Goal: Browse casually: Explore the website without a specific task or goal

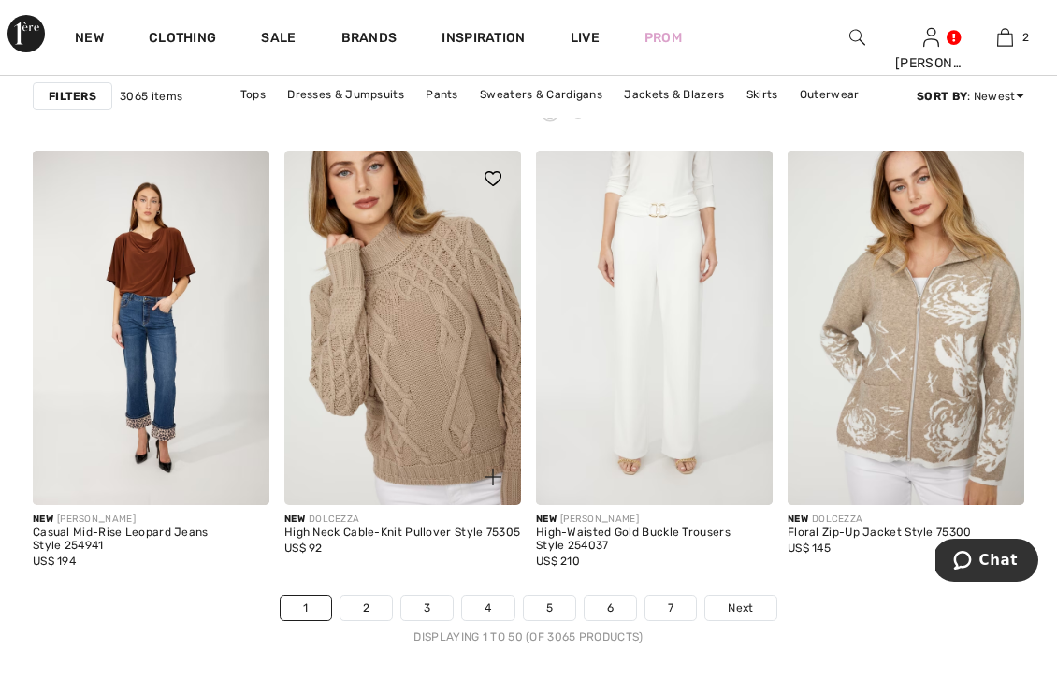
scroll to position [6732, 0]
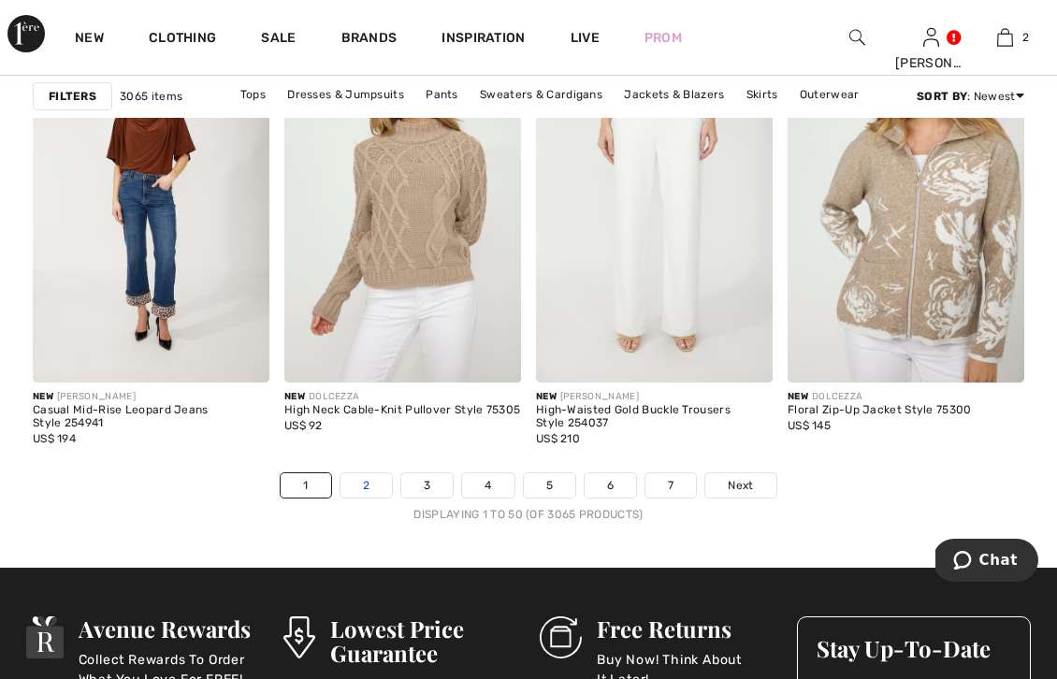
click at [376, 485] on link "2" at bounding box center [365, 485] width 51 height 24
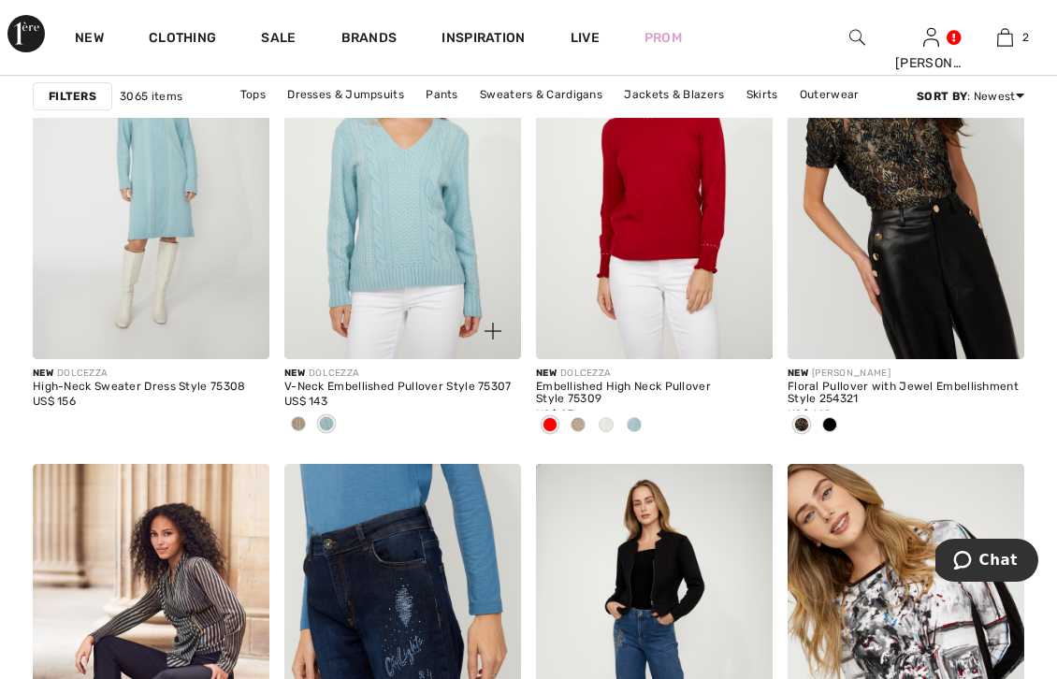
scroll to position [1128, 0]
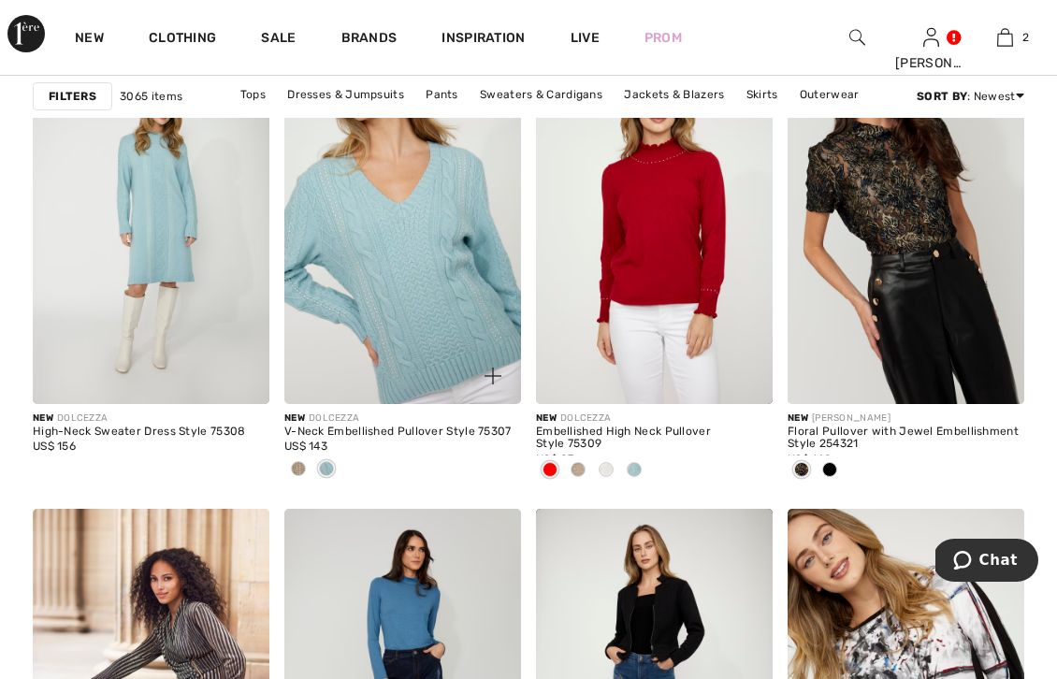
click at [408, 339] on img at bounding box center [402, 226] width 237 height 355
click at [408, 340] on img at bounding box center [402, 226] width 237 height 355
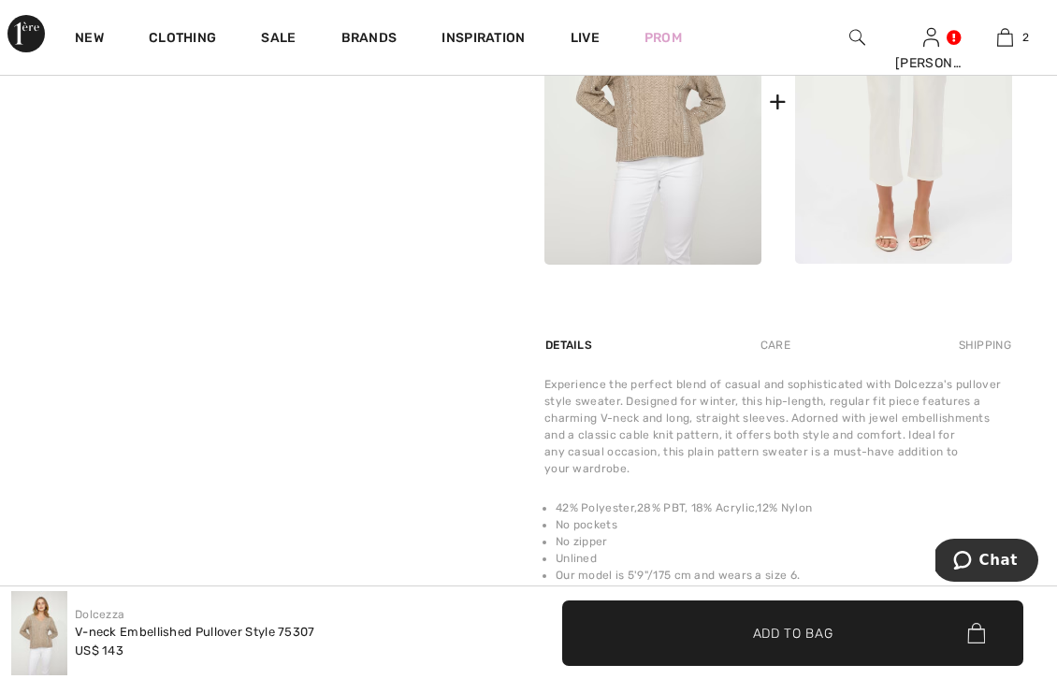
scroll to position [750, 0]
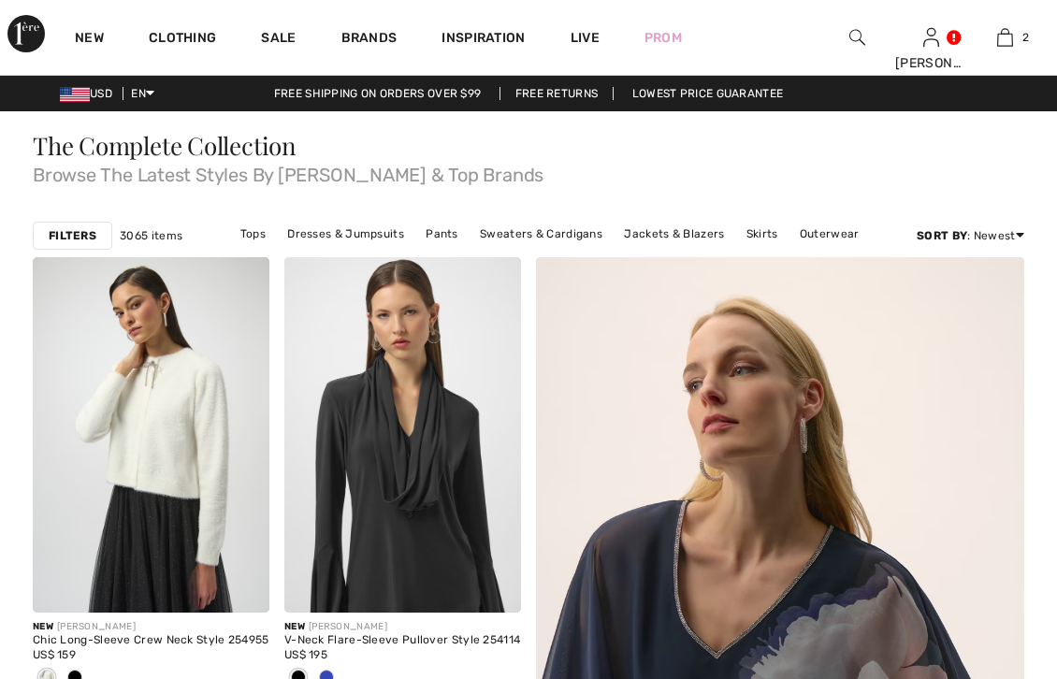
checkbox input "true"
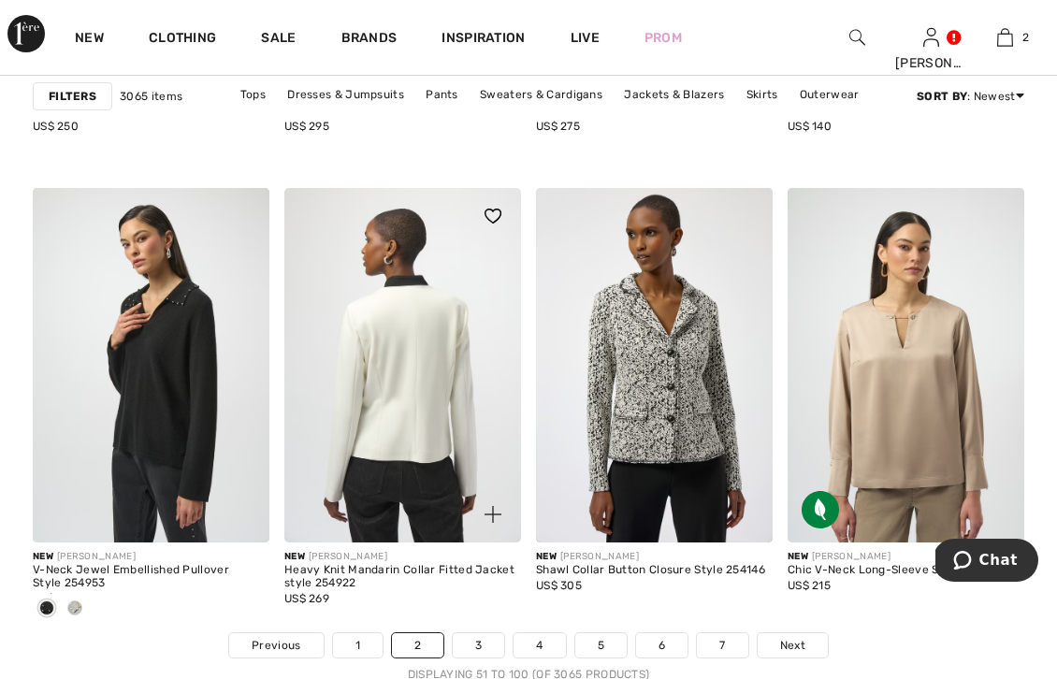
scroll to position [6677, 0]
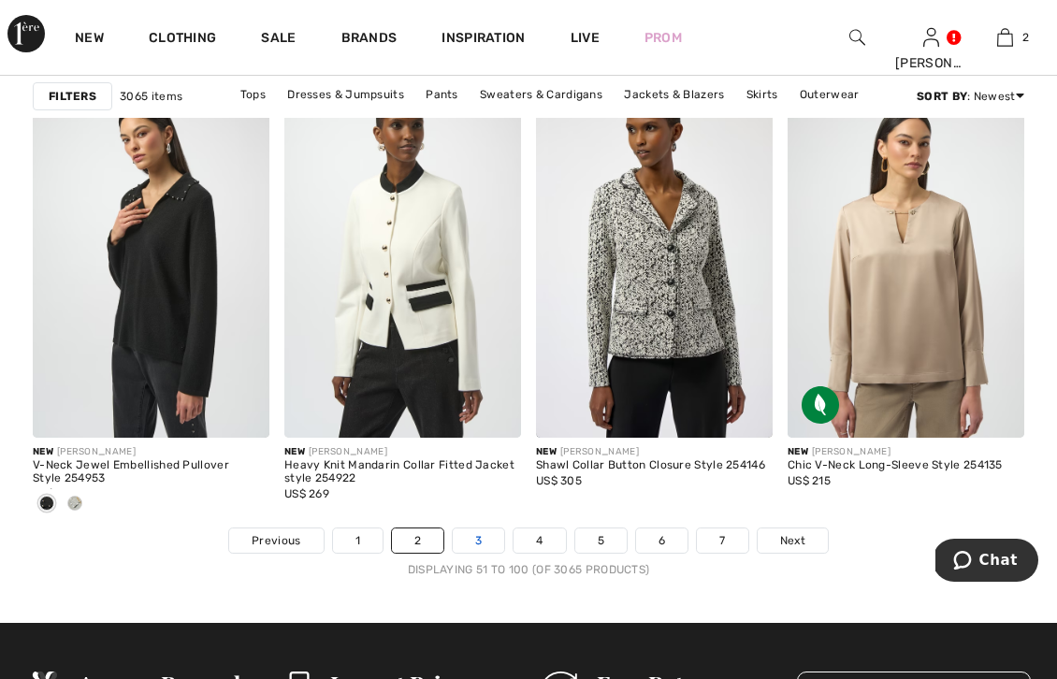
click at [487, 539] on link "3" at bounding box center [478, 540] width 51 height 24
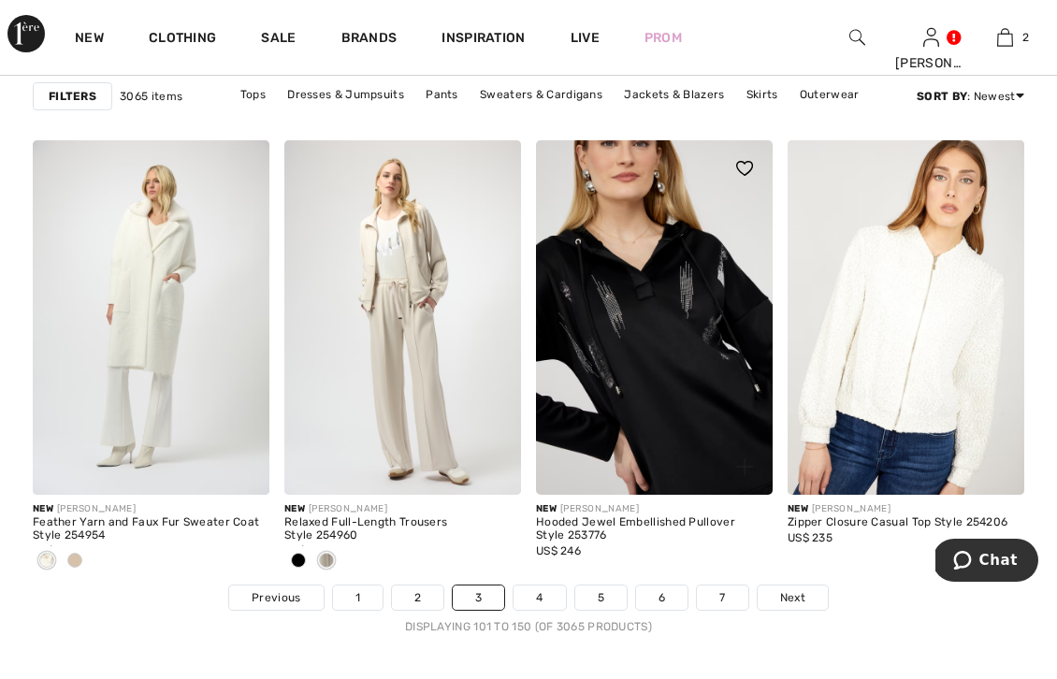
scroll to position [6752, 0]
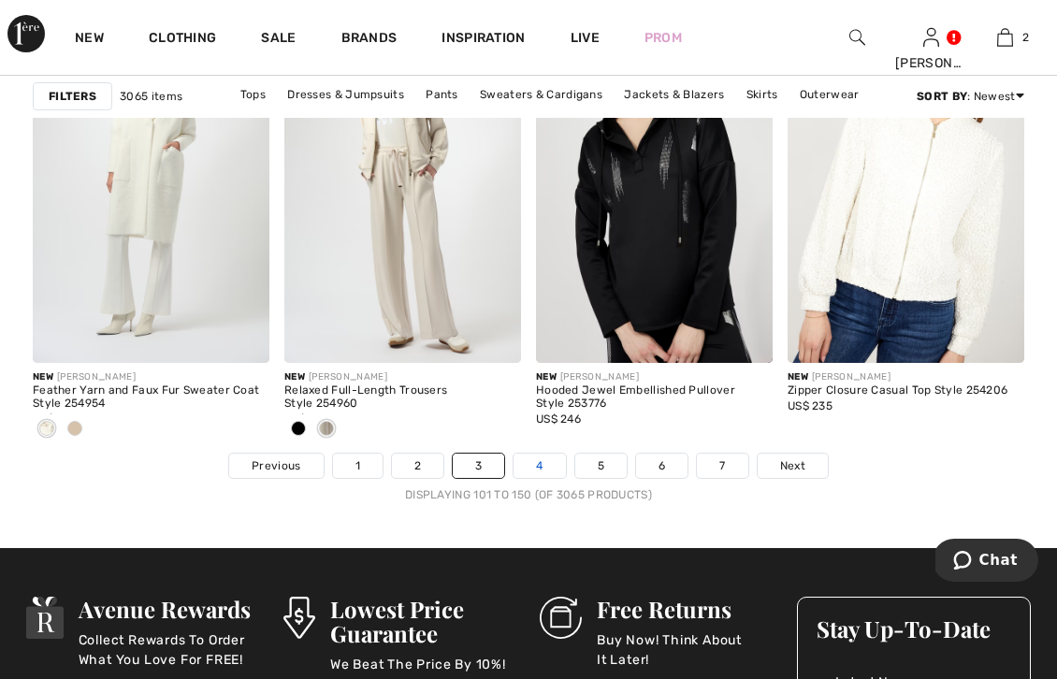
click at [547, 464] on link "4" at bounding box center [538, 466] width 51 height 24
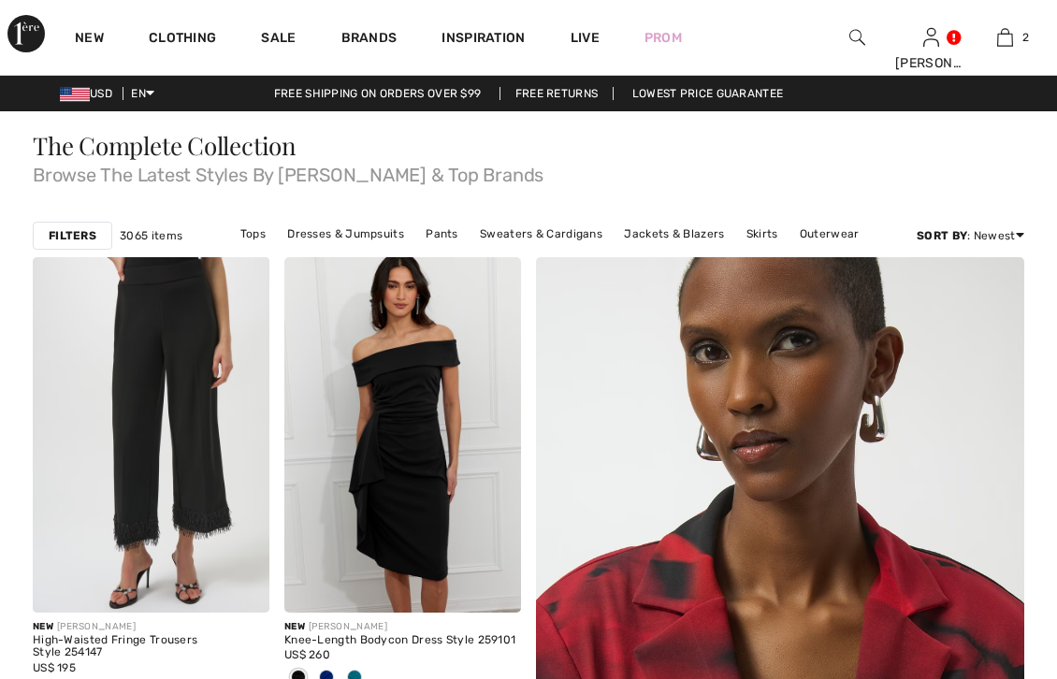
scroll to position [151, 0]
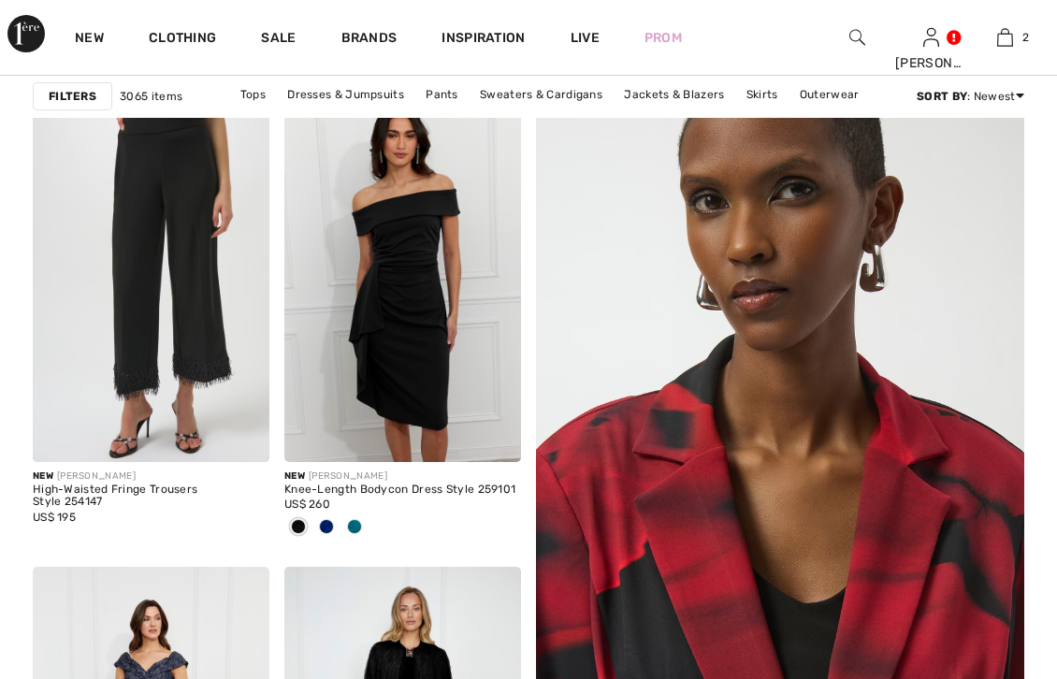
checkbox input "true"
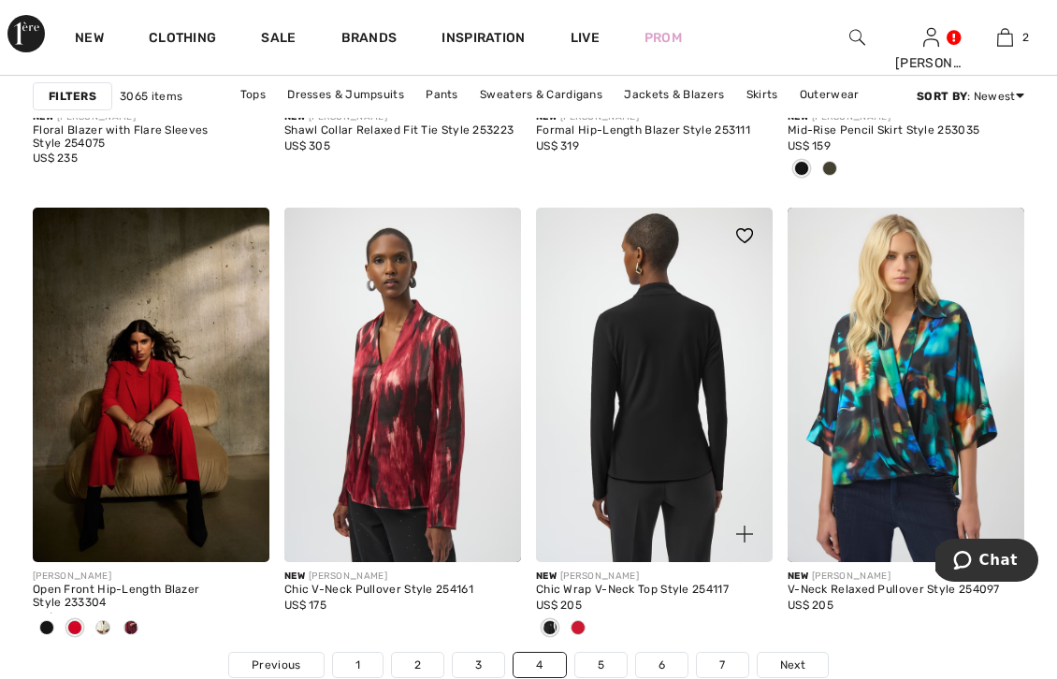
scroll to position [6685, 0]
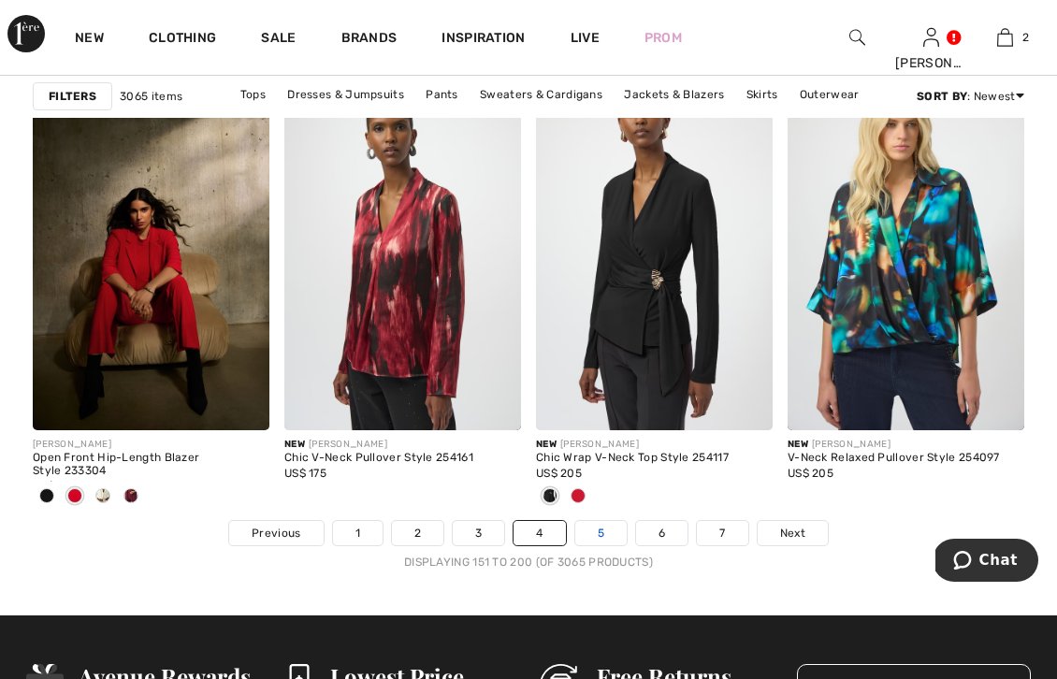
click at [599, 528] on link "5" at bounding box center [600, 533] width 51 height 24
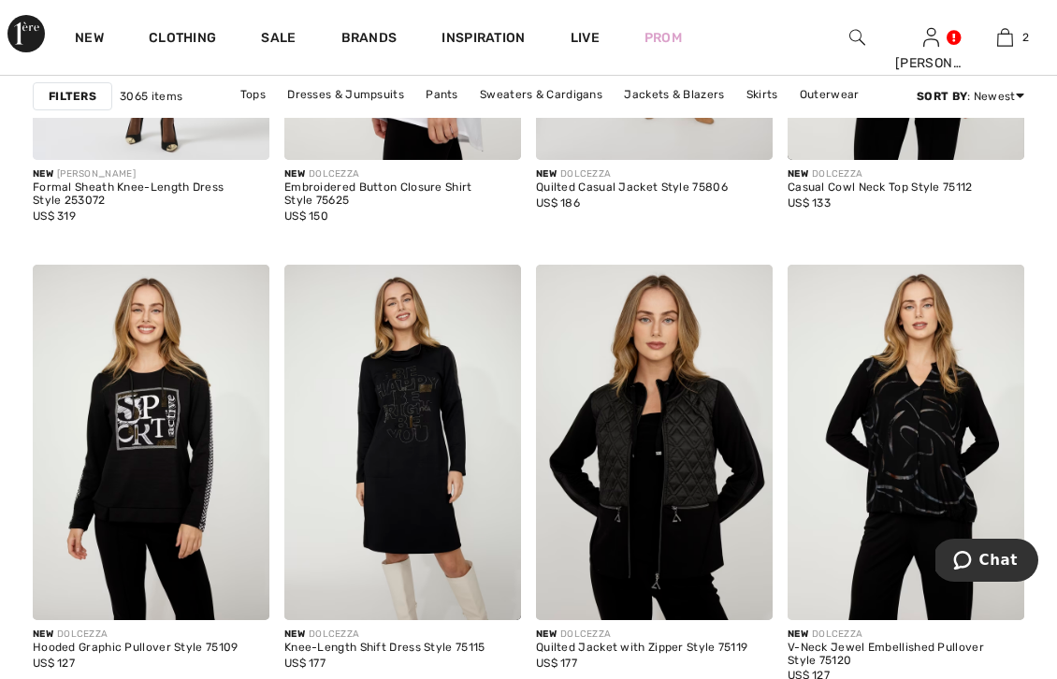
scroll to position [6642, 0]
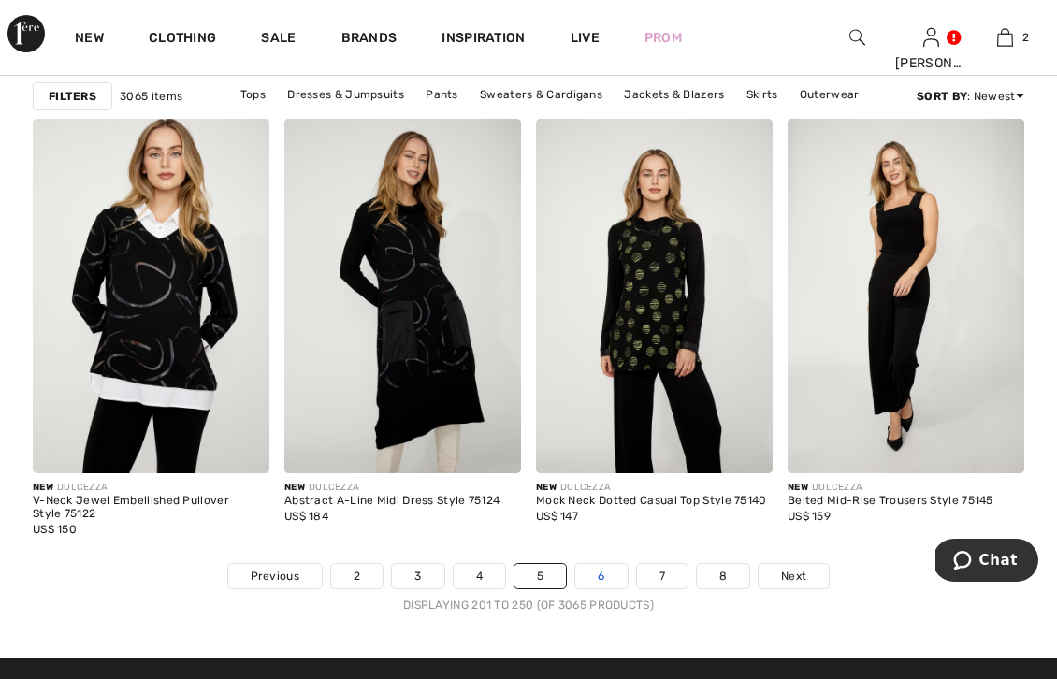
click at [608, 574] on link "6" at bounding box center [600, 576] width 51 height 24
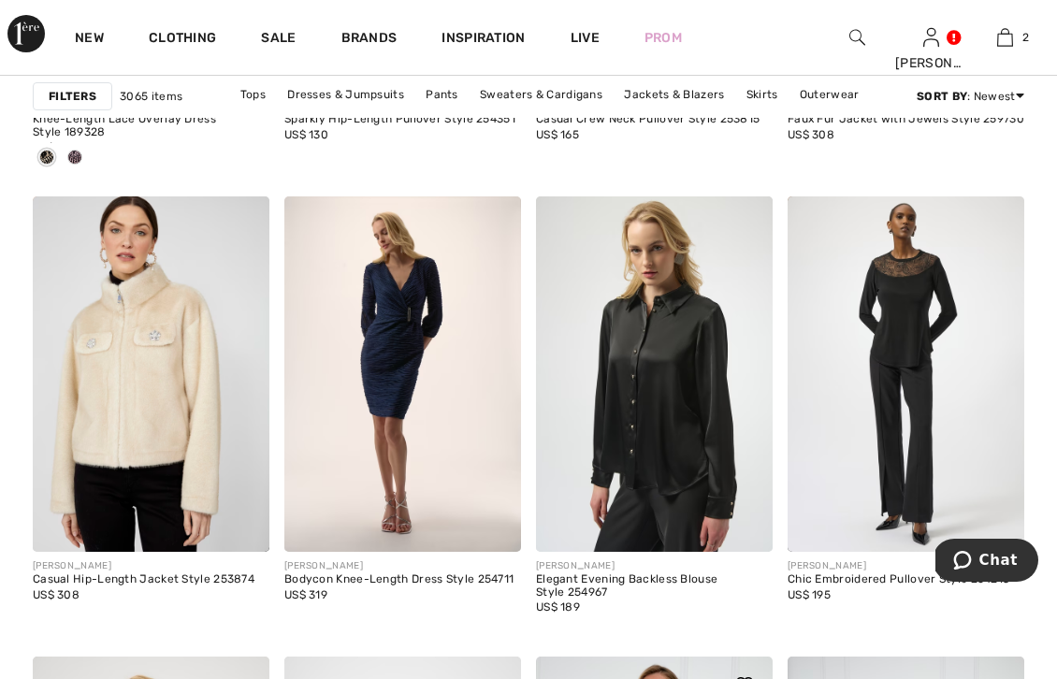
scroll to position [6757, 0]
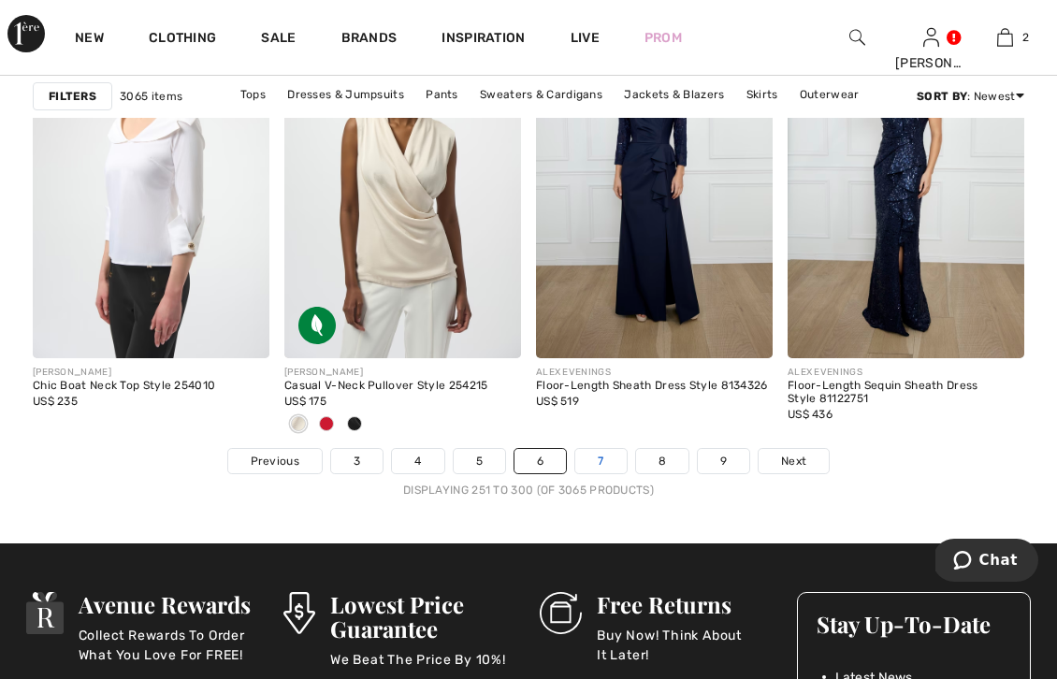
click at [615, 464] on link "7" at bounding box center [600, 461] width 51 height 24
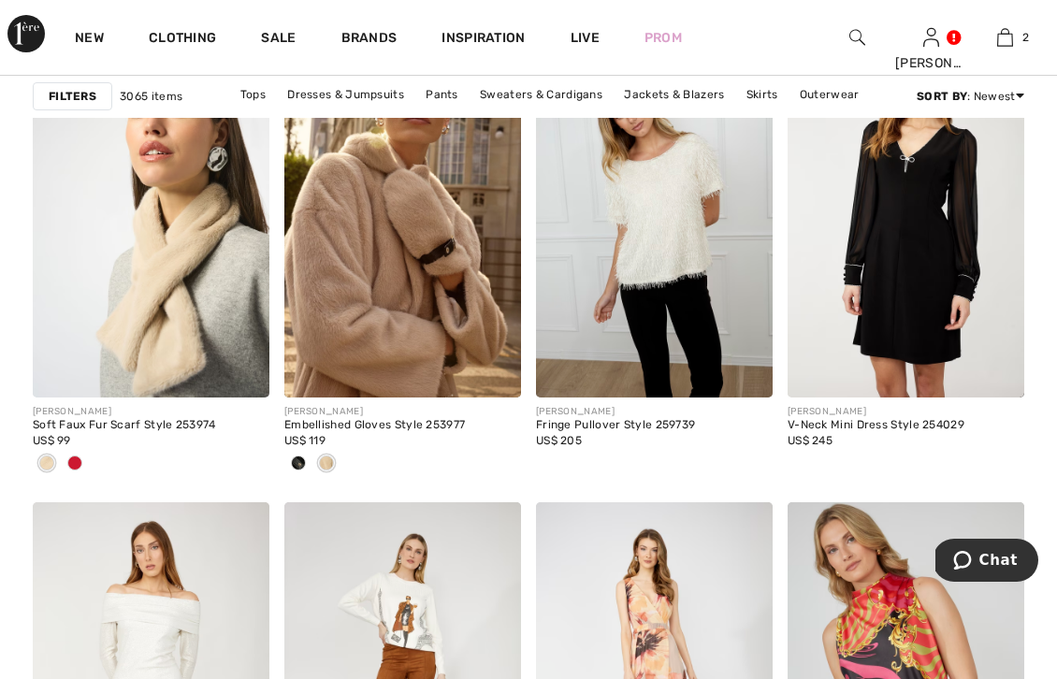
scroll to position [6503, 0]
